Goal: Book appointment/travel/reservation

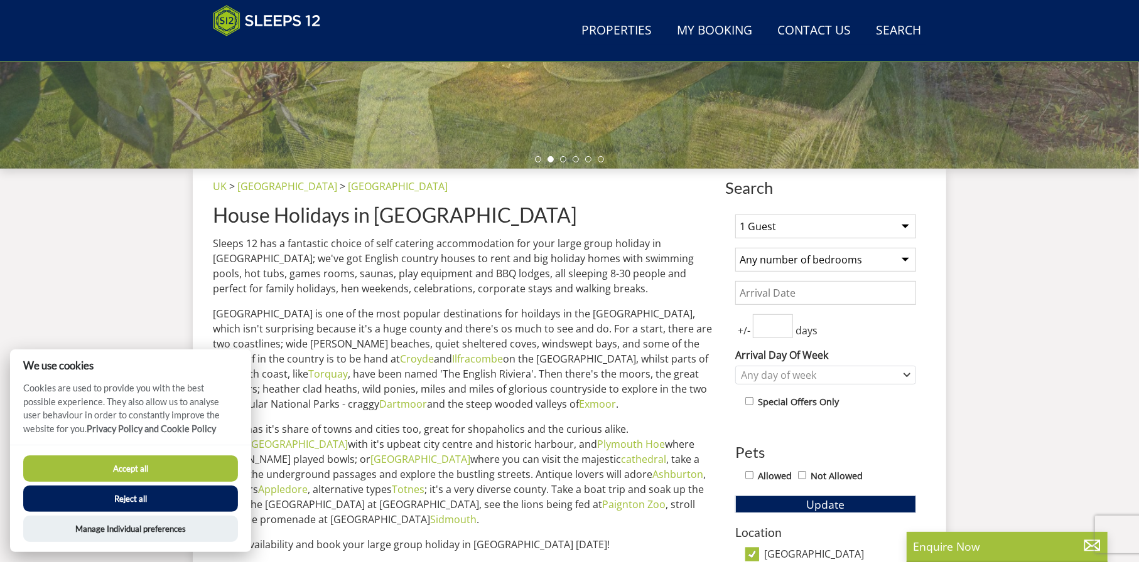
scroll to position [367, 0]
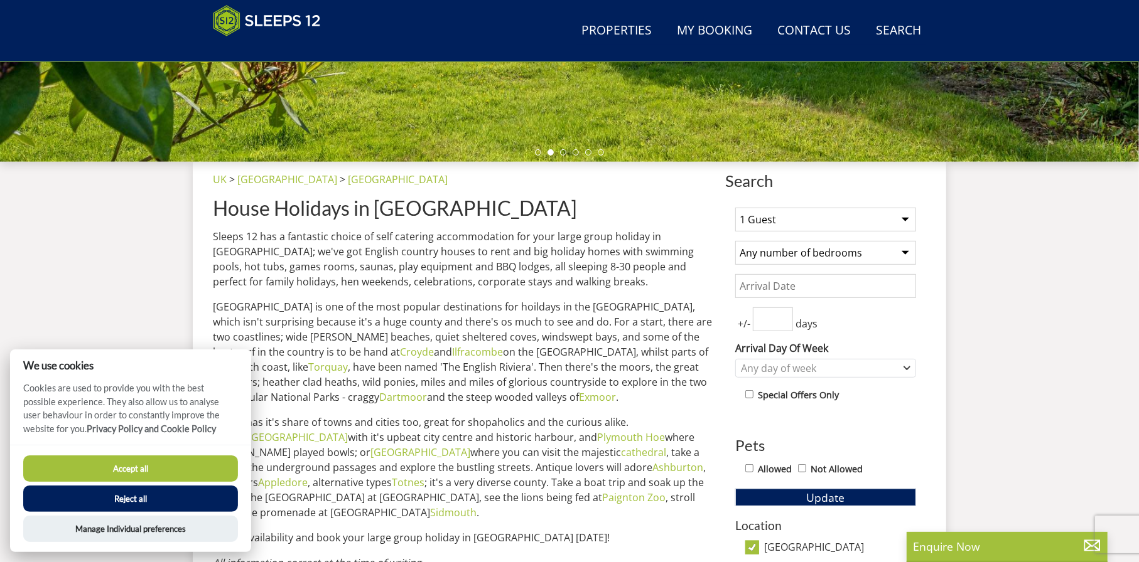
click at [904, 215] on select "1 Guest 2 Guests 3 Guests 4 Guests 5 Guests 6 Guests 7 Guests 8 Guests 9 Guests…" at bounding box center [825, 220] width 181 height 24
select select "10"
click at [735, 208] on select "1 Guest 2 Guests 3 Guests 4 Guests 5 Guests 6 Guests 7 Guests 8 Guests 9 Guests…" at bounding box center [825, 220] width 181 height 24
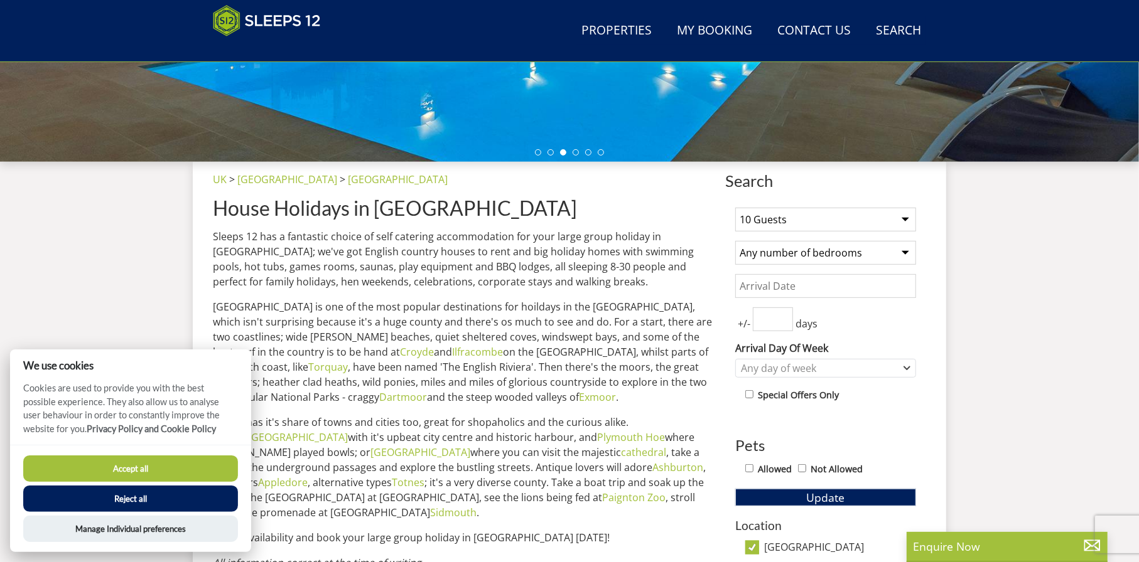
click at [133, 462] on button "Accept all" at bounding box center [130, 469] width 215 height 26
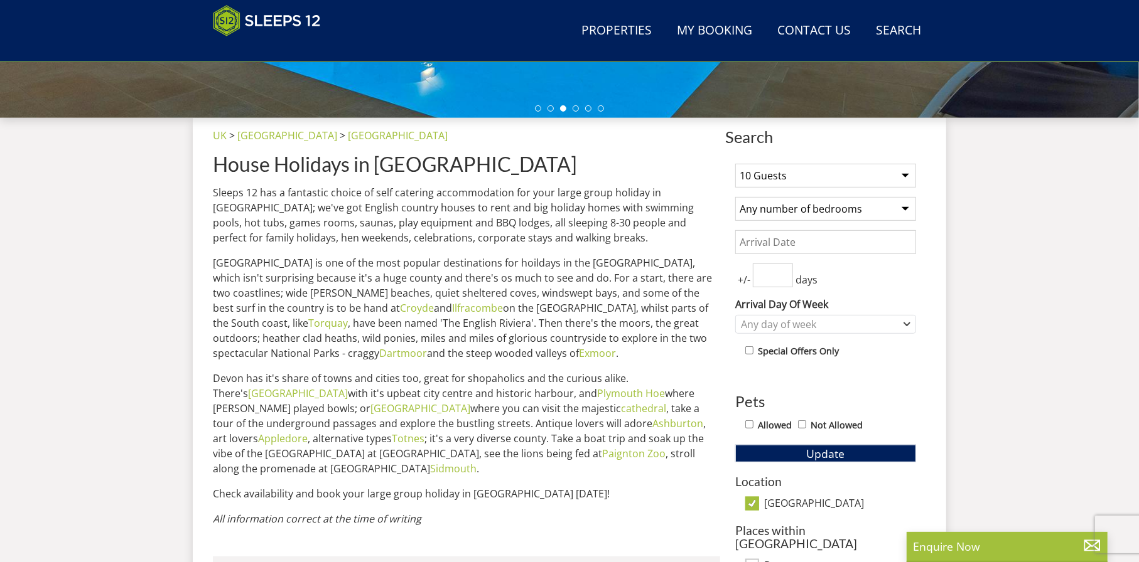
scroll to position [596, 0]
